Goal: Information Seeking & Learning: Check status

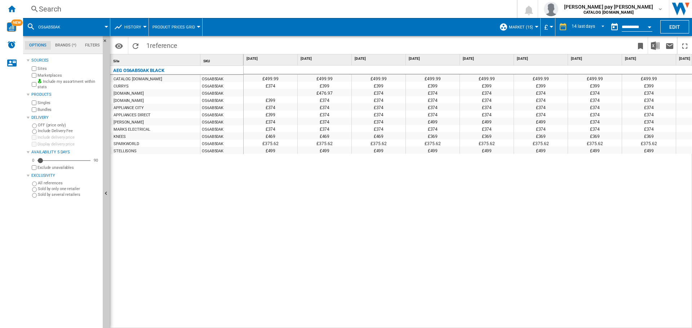
click at [153, 7] on div "Search" at bounding box center [268, 9] width 459 height 10
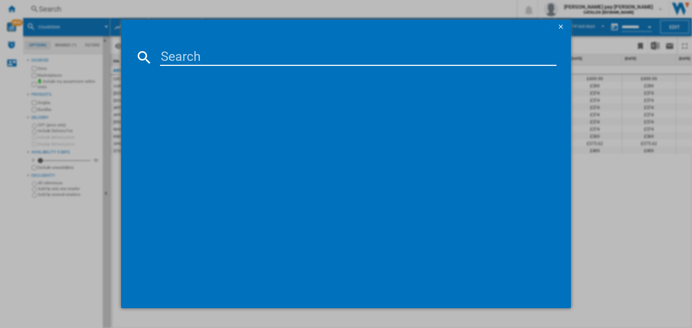
click at [212, 61] on input at bounding box center [358, 57] width 396 height 17
type input "FSS53637Z"
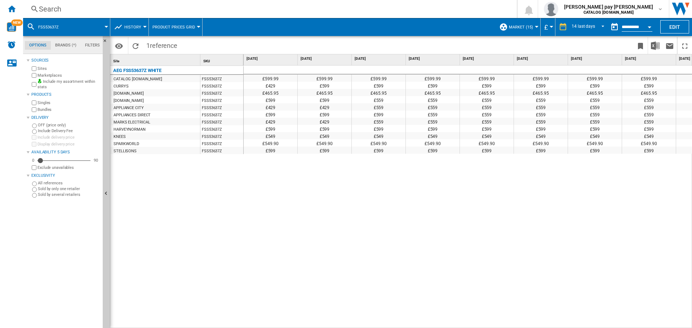
click at [616, 217] on div "£599.99 £599.99 £599.99 £599.99 £599.99 £599.99 £599.99 £599.99 £599.99 £599.99…" at bounding box center [468, 197] width 449 height 263
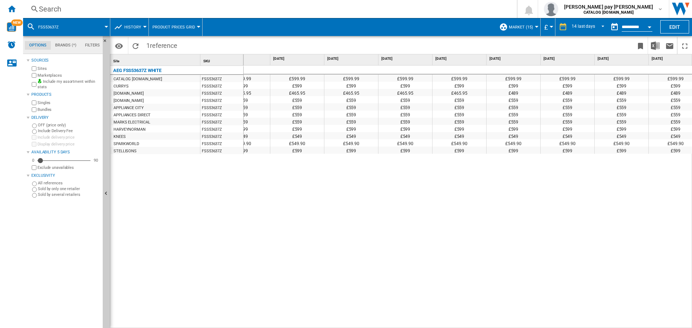
scroll to position [0, 284]
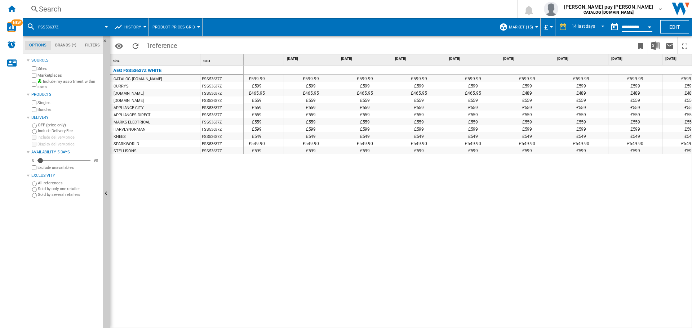
click at [159, 6] on div "Search" at bounding box center [268, 9] width 459 height 10
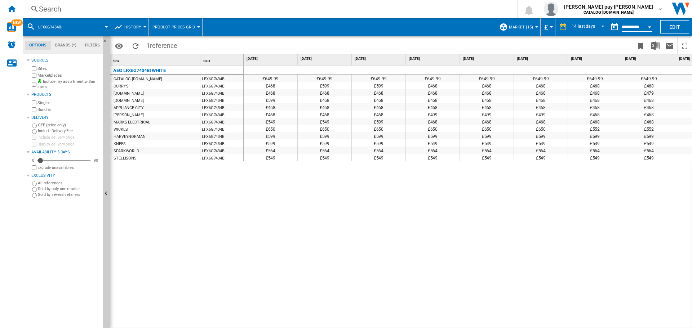
click at [399, 225] on div "£649.99 £649.99 £649.99 £649.99 £649.99 £649.99 £649.99 £649.99 £649.99 £649.99…" at bounding box center [468, 197] width 449 height 263
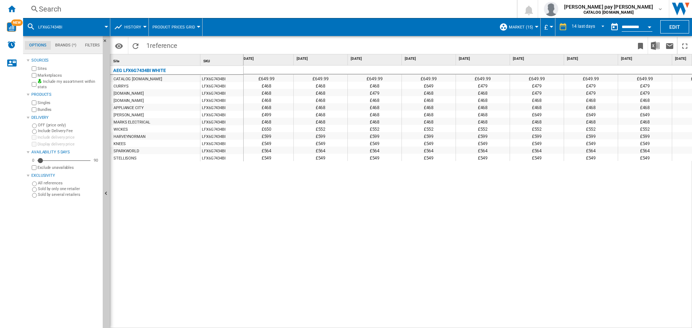
scroll to position [0, 362]
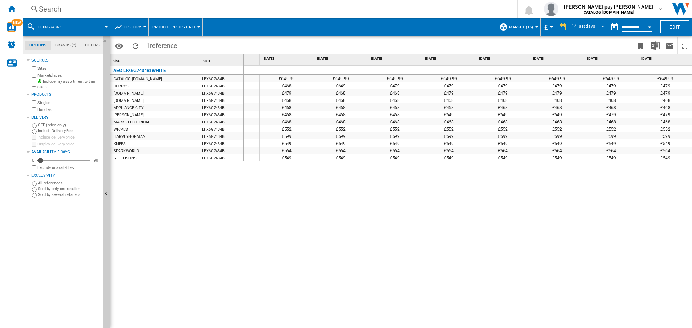
click at [523, 272] on div "£649.99 £649.99 £649.99 £649.99 £649.99 £649.99 £649.99 £649.99 £649.99 £649.99…" at bounding box center [468, 197] width 449 height 263
click at [169, 14] on div "Search Search 0 [PERSON_NAME] pay [PERSON_NAME] CATALOG [DOMAIN_NAME] CATALOG […" at bounding box center [357, 9] width 669 height 18
click at [171, 8] on div "Search" at bounding box center [268, 9] width 459 height 10
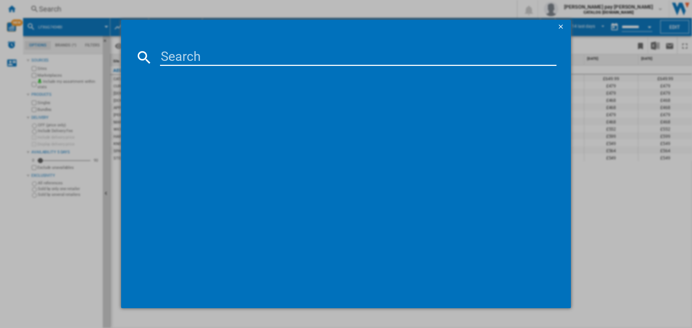
click at [225, 61] on input at bounding box center [358, 57] width 396 height 17
type input "BEX335011B"
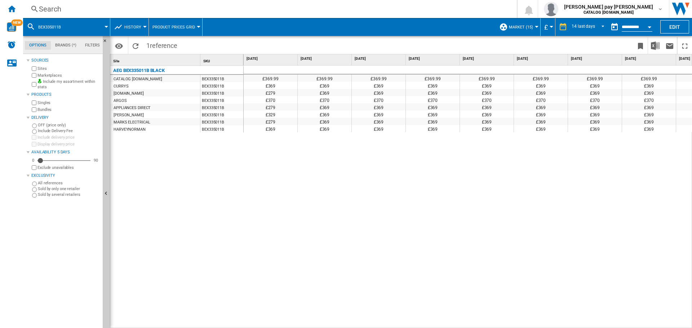
click at [419, 173] on div "£369.99 £369.99 £369.99 £369.99 £369.99 £369.99 £369.99 £369.99 £369.99 £369.99…" at bounding box center [468, 197] width 449 height 263
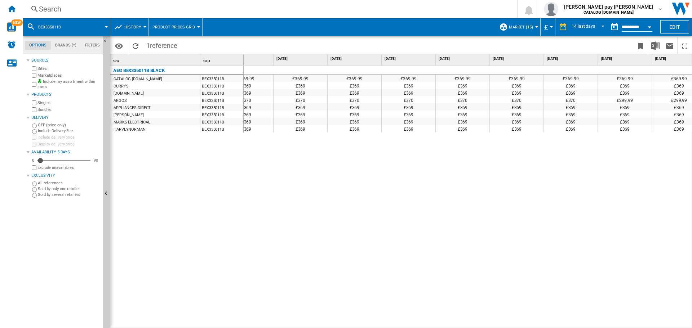
scroll to position [0, 362]
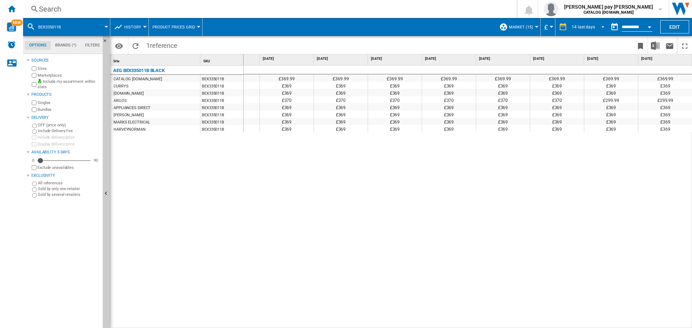
click at [593, 29] on span "14 last days" at bounding box center [583, 27] width 23 height 6
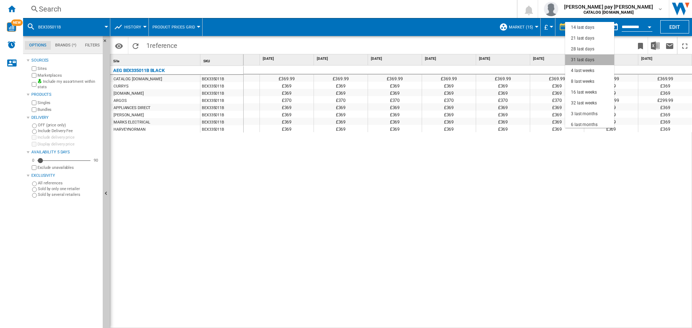
click at [590, 58] on div "31 last days" at bounding box center [582, 60] width 23 height 6
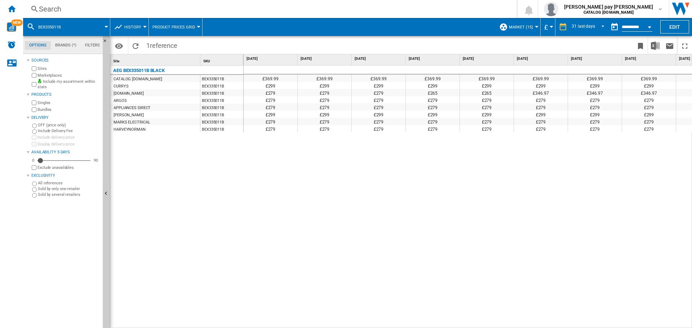
click at [468, 218] on div "£369.99 £369.99 £369.99 £369.99 £369.99 £369.99 £369.99 £369.99 £369.99 £369.99…" at bounding box center [468, 197] width 449 height 263
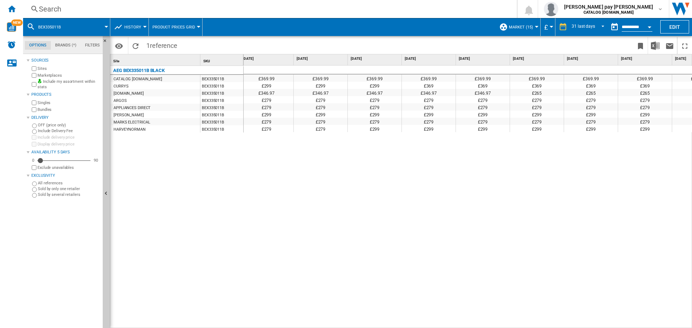
click at [221, 6] on div "Search" at bounding box center [268, 9] width 459 height 10
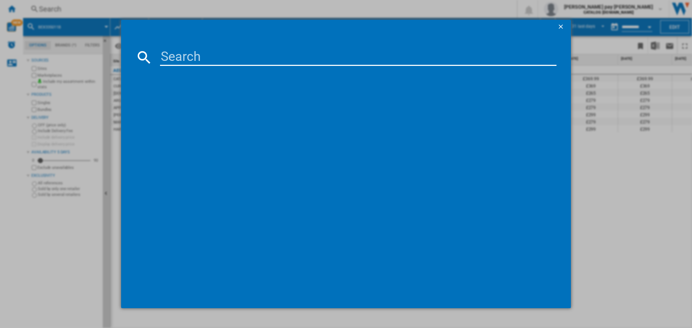
click at [223, 54] on input at bounding box center [358, 57] width 396 height 17
type input "HGX64200SM"
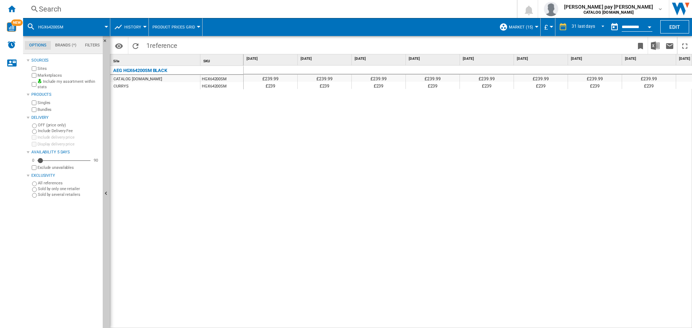
click at [430, 199] on div "£239.99 £239.99 £239.99 £239.99 £239.99 £239.99 £239.99 £239.99 £239.99 £239.99…" at bounding box center [468, 197] width 449 height 263
drag, startPoint x: 468, startPoint y: 148, endPoint x: 485, endPoint y: 187, distance: 42.8
click at [468, 148] on div "£239.99 £239.99 £239.99 £239.99 £239.99 £239.99 £239.99 £239.99 £239.99 £239.99…" at bounding box center [468, 197] width 449 height 263
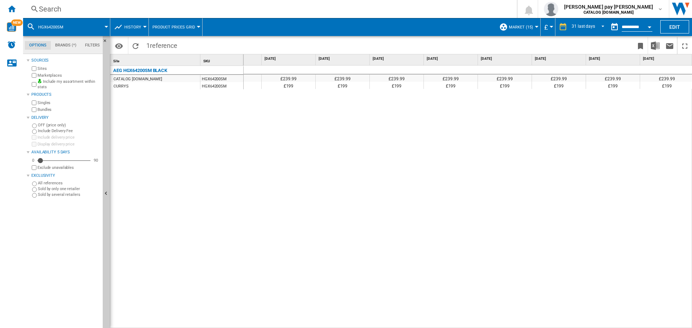
scroll to position [0, 1121]
click at [143, 11] on div "Search" at bounding box center [268, 9] width 459 height 10
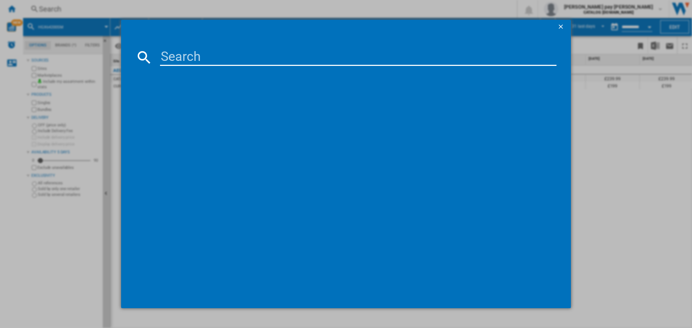
click at [219, 57] on input at bounding box center [358, 57] width 396 height 17
type input "BSX23101XM"
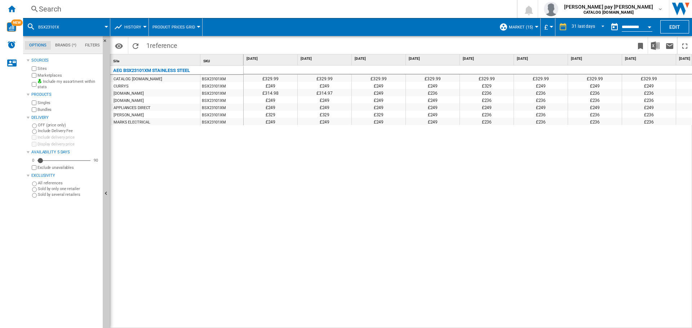
click at [385, 149] on div "£329.99 £329.99 £329.99 £329.99 £329.99 £329.99 £329.99 £329.99 £329.99 £329.99…" at bounding box center [468, 197] width 449 height 263
click at [648, 28] on button "Open calendar" at bounding box center [649, 25] width 13 height 13
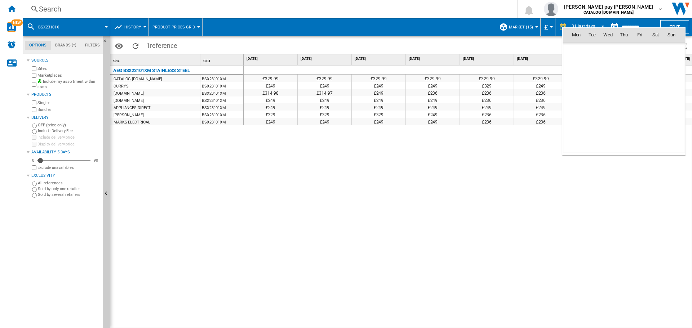
scroll to position [3438, 0]
click at [576, 68] on span "1" at bounding box center [576, 66] width 14 height 14
type input "**********"
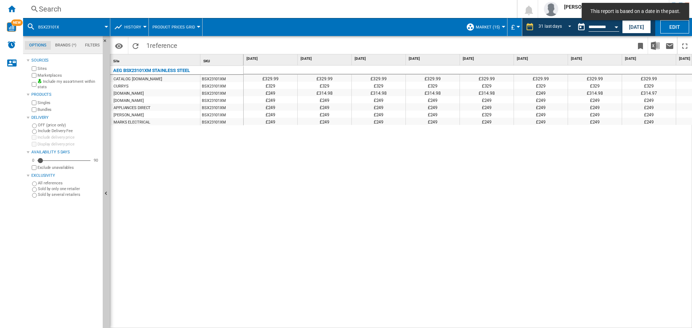
click at [364, 241] on div "£329.99 £329.99 £329.99 £329.99 £329.99 £329.99 £329.99 £329.99 £329.99 £329.99…" at bounding box center [468, 197] width 449 height 263
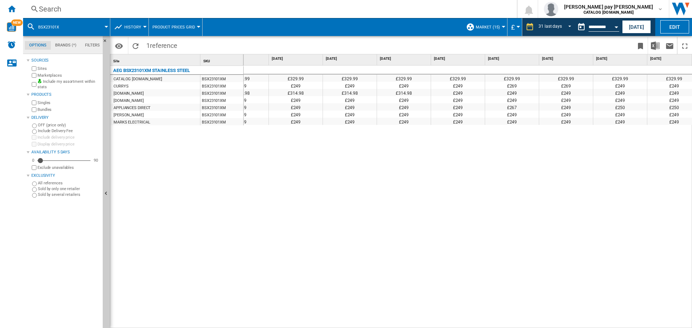
scroll to position [0, 528]
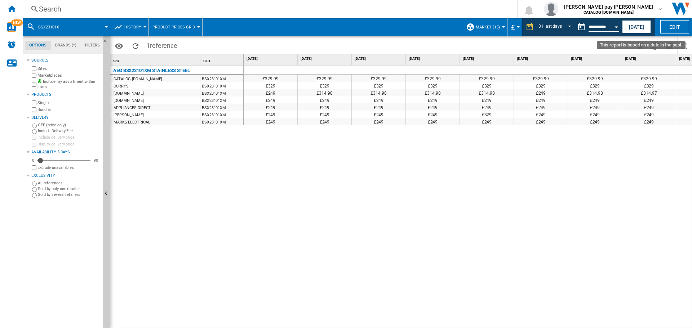
click at [579, 26] on button "This report is based on a date in the past." at bounding box center [581, 27] width 14 height 14
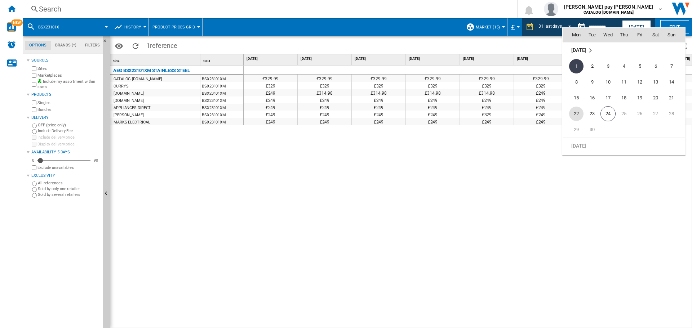
click at [578, 110] on span "22" at bounding box center [576, 114] width 14 height 14
type input "**********"
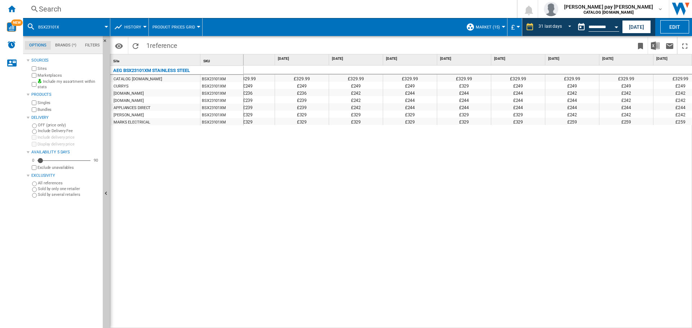
click at [118, 10] on div "Search" at bounding box center [268, 9] width 459 height 10
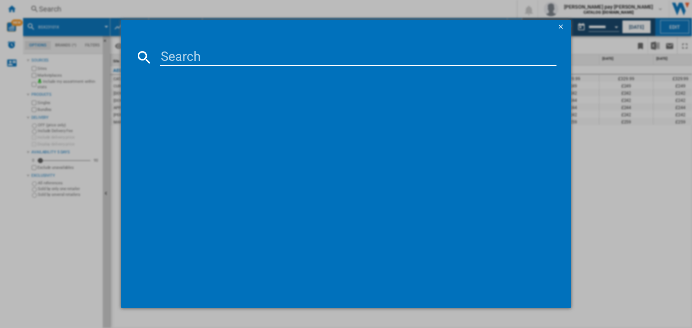
click at [179, 49] on input at bounding box center [358, 57] width 396 height 17
type input "DUB535060B"
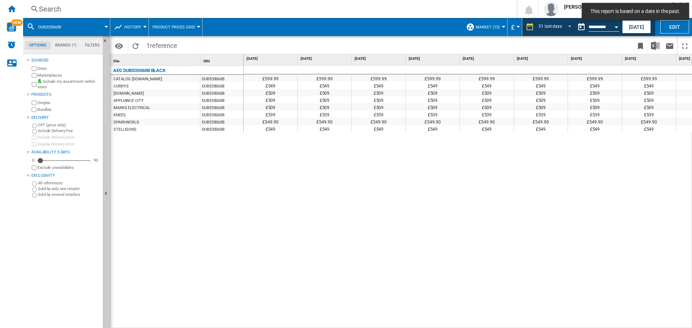
click at [408, 169] on div "£599.99 £599.99 £599.99 £599.99 £599.99 £599.99 £599.99 £599.99 £599.99 £599.99…" at bounding box center [468, 197] width 449 height 263
